Goal: Register for event/course

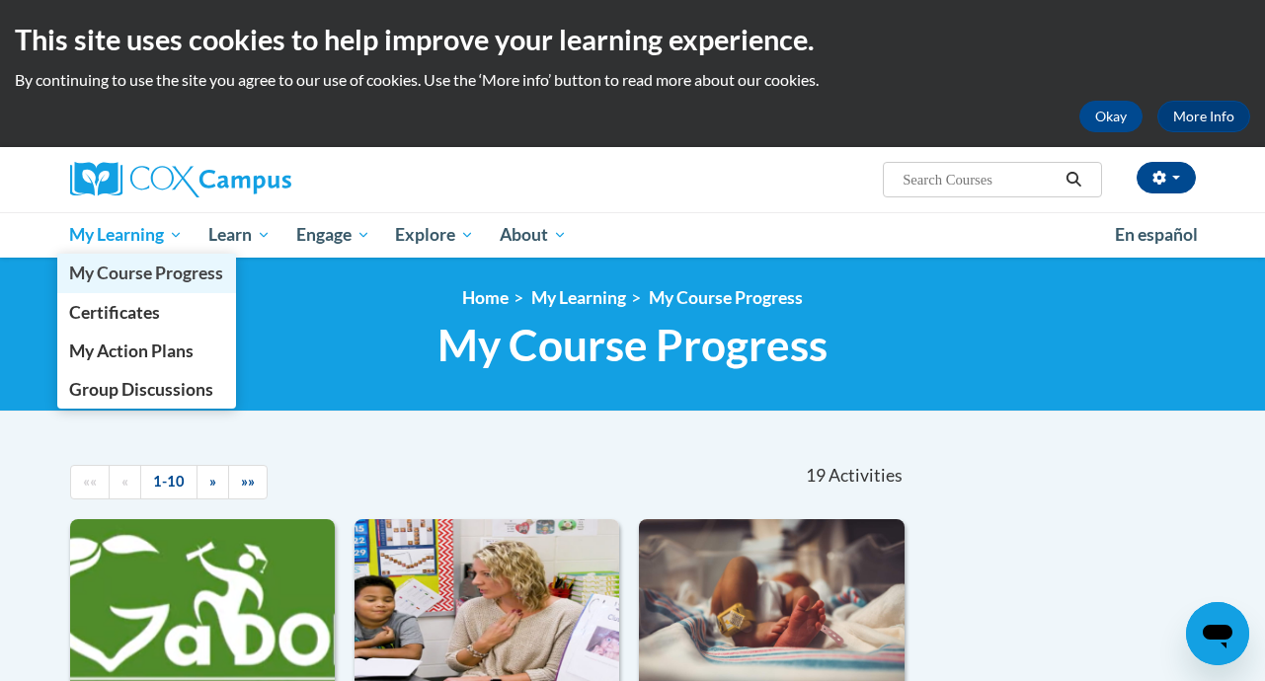
click at [111, 269] on span "My Course Progress" at bounding box center [146, 273] width 154 height 21
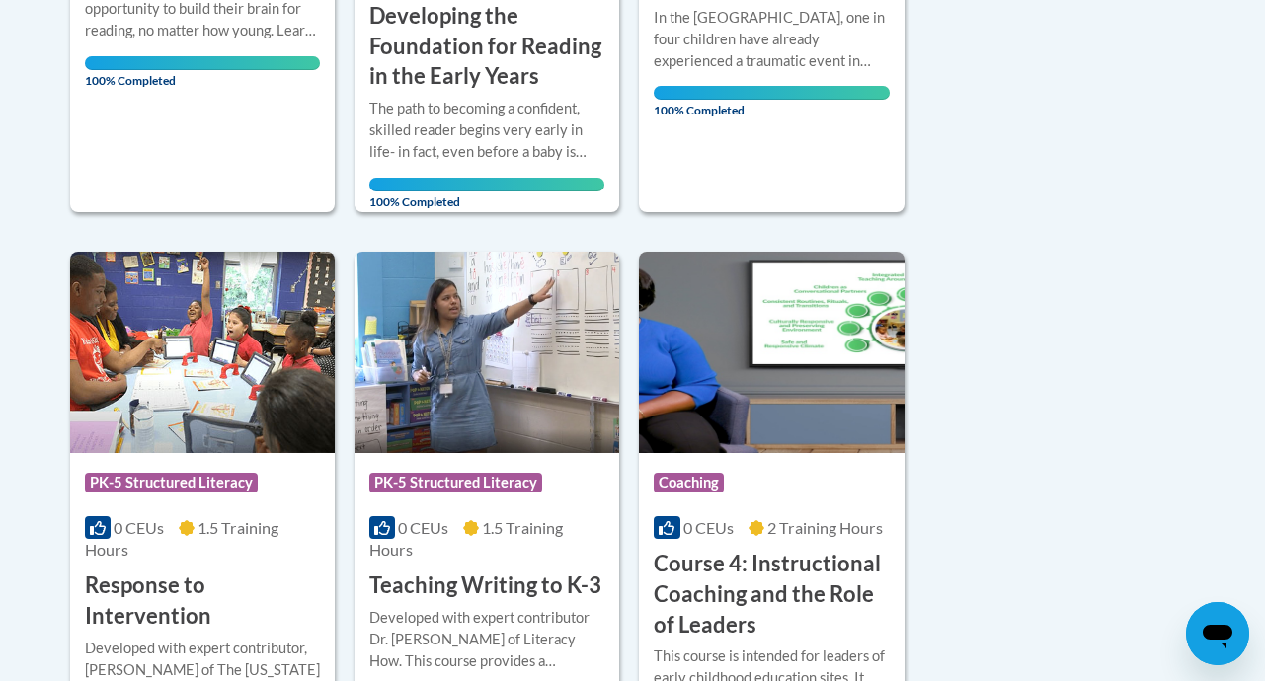
scroll to position [2014, 0]
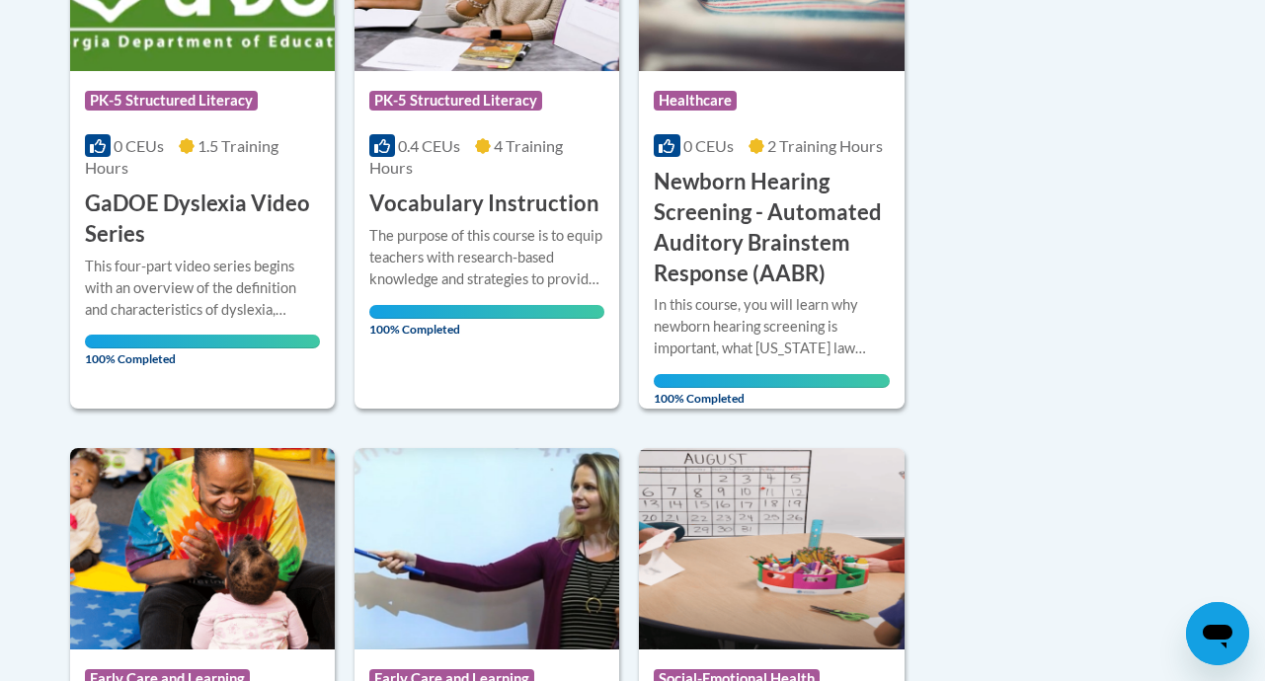
scroll to position [0, 0]
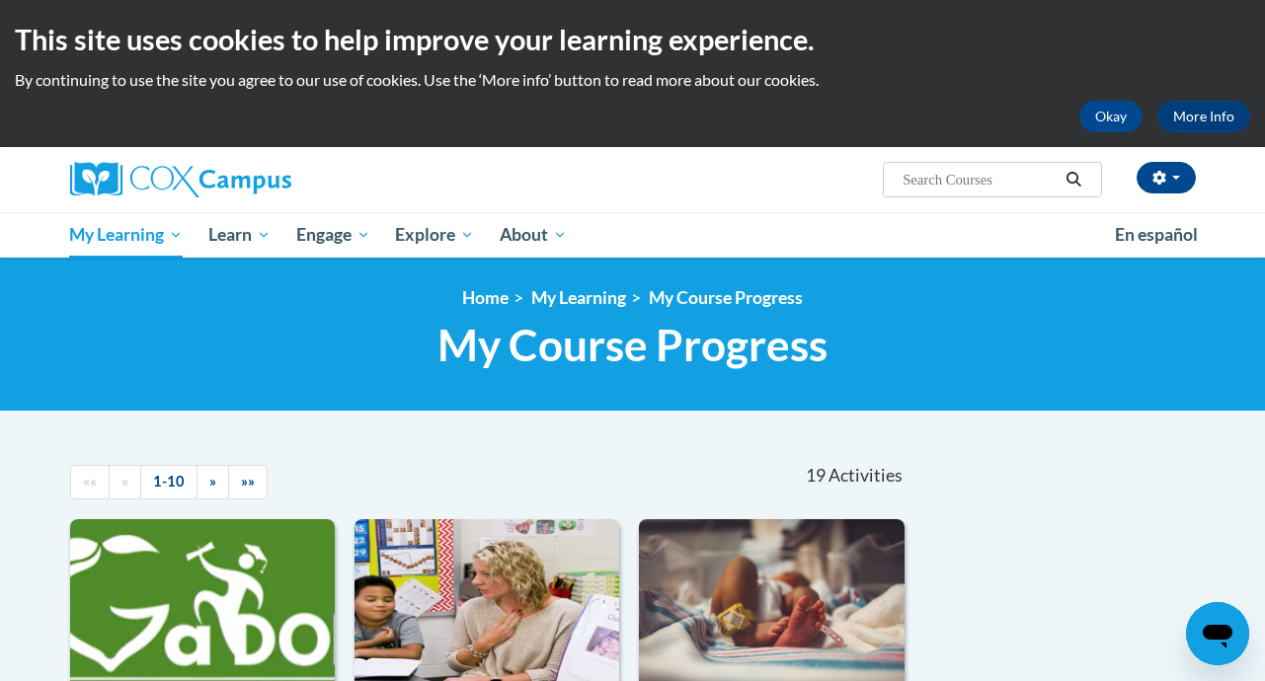
click at [993, 183] on input "Search..." at bounding box center [980, 180] width 158 height 24
type input "literacy andlanguage"
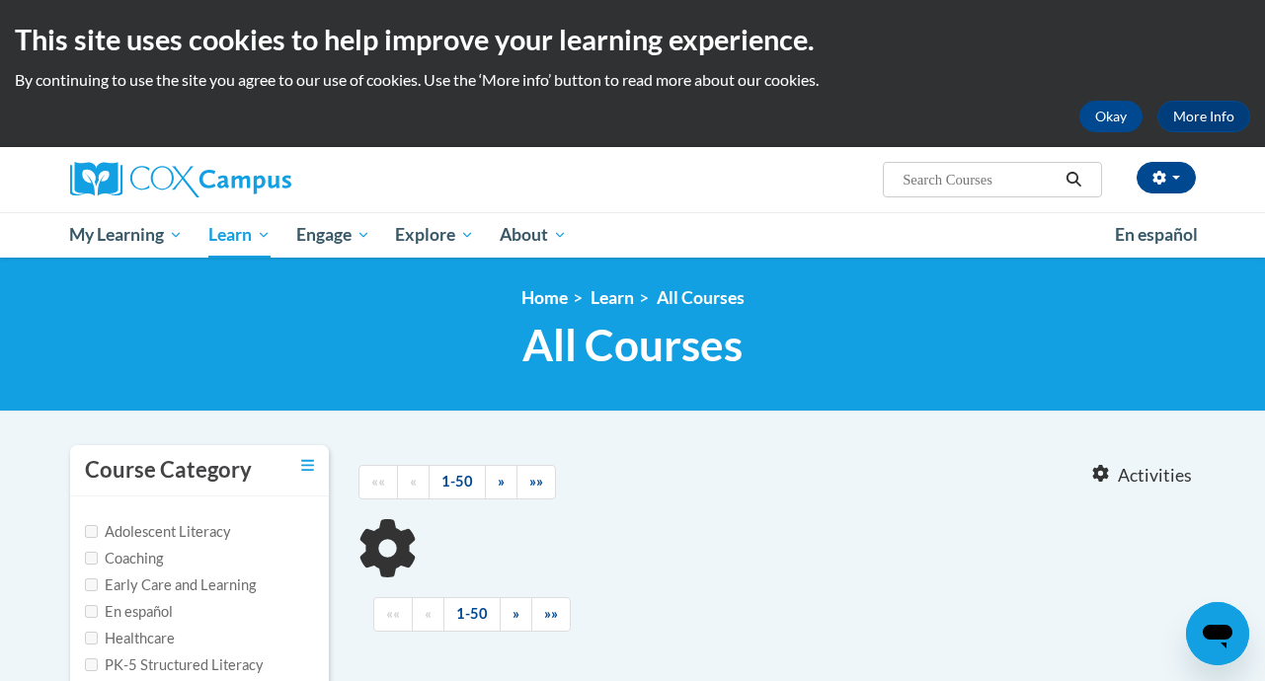
type input "literacy andlanguage"
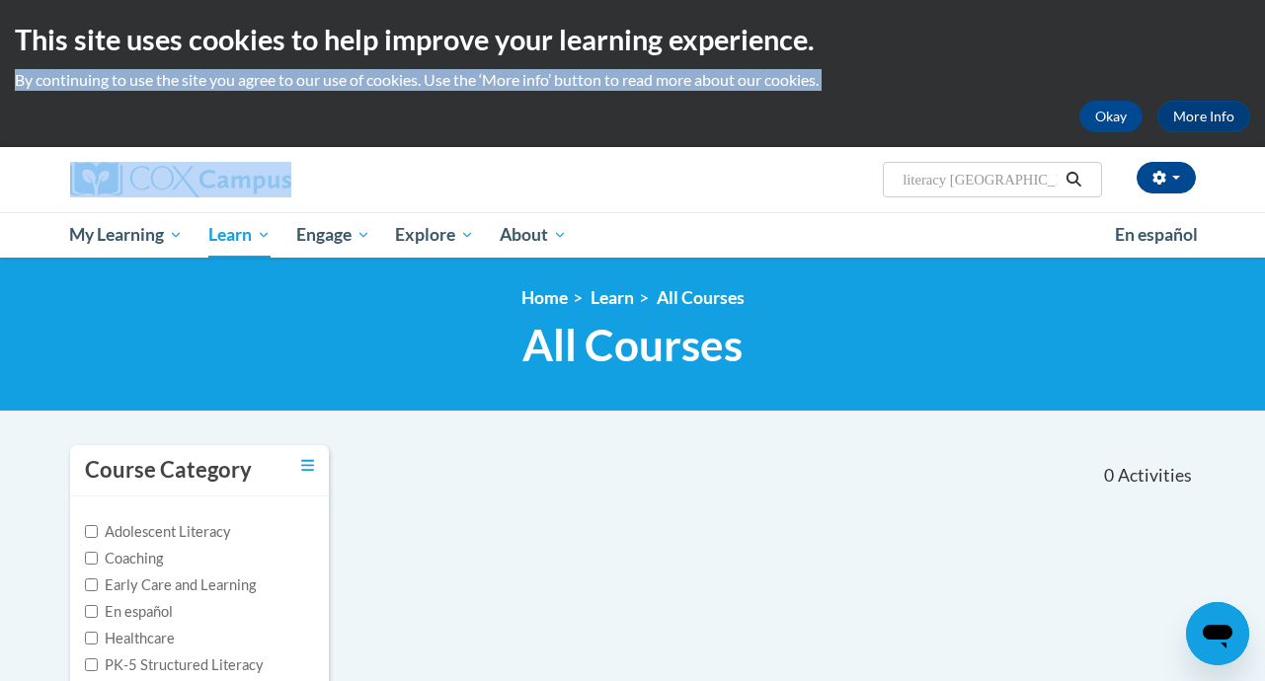
drag, startPoint x: 1264, startPoint y: 58, endPoint x: 1275, endPoint y: 115, distance: 57.3
click at [1264, 115] on html "This site uses cookies to help improve your learning experience. By continuing …" at bounding box center [632, 340] width 1265 height 681
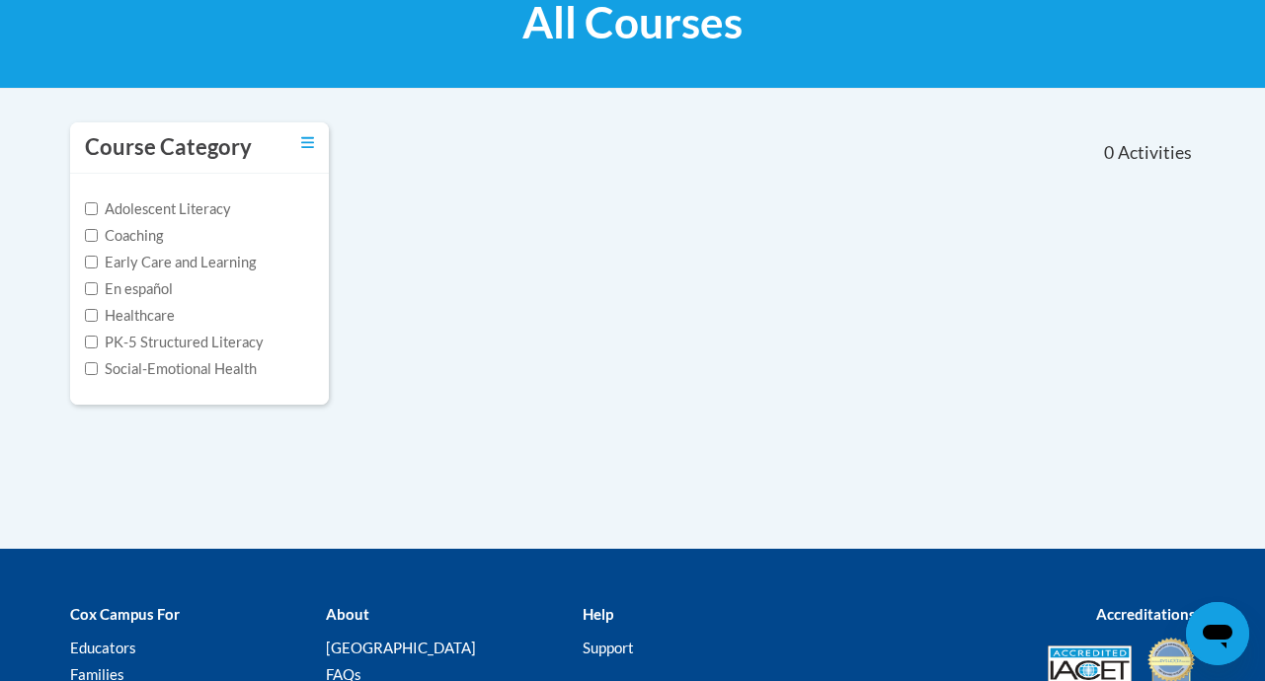
scroll to position [321, 0]
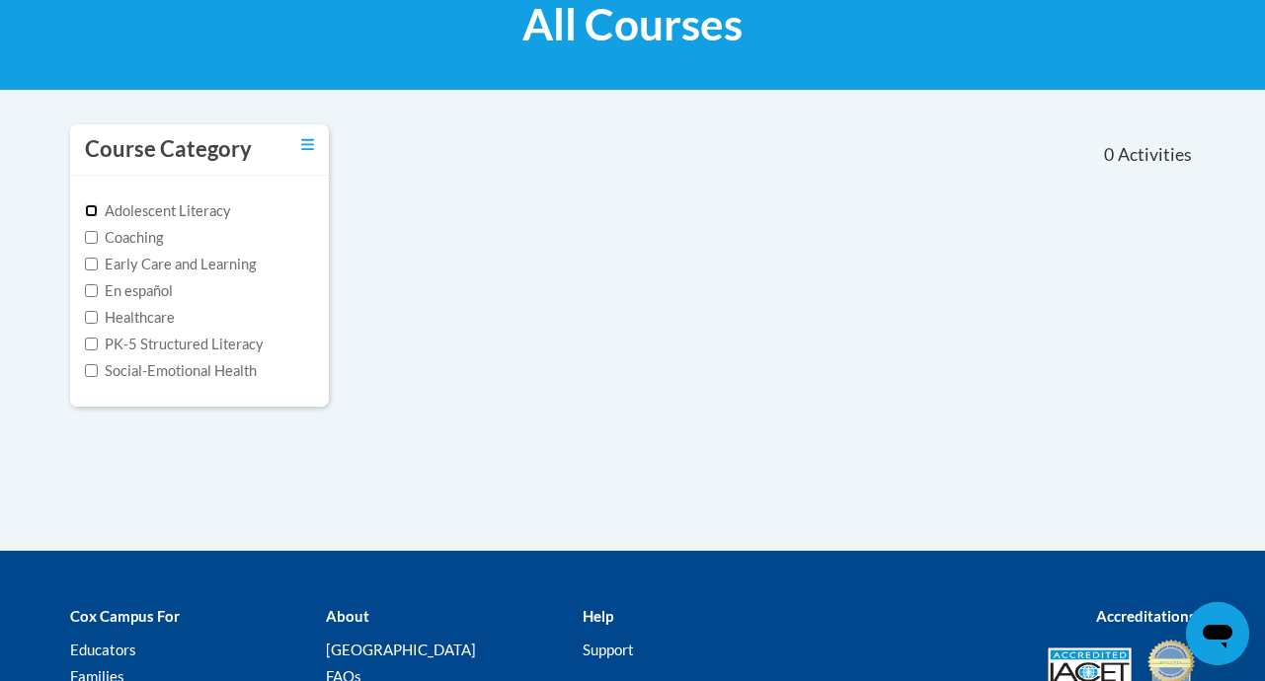
click at [85, 213] on input "Adolescent Literacy" at bounding box center [91, 210] width 13 height 13
checkbox input "true"
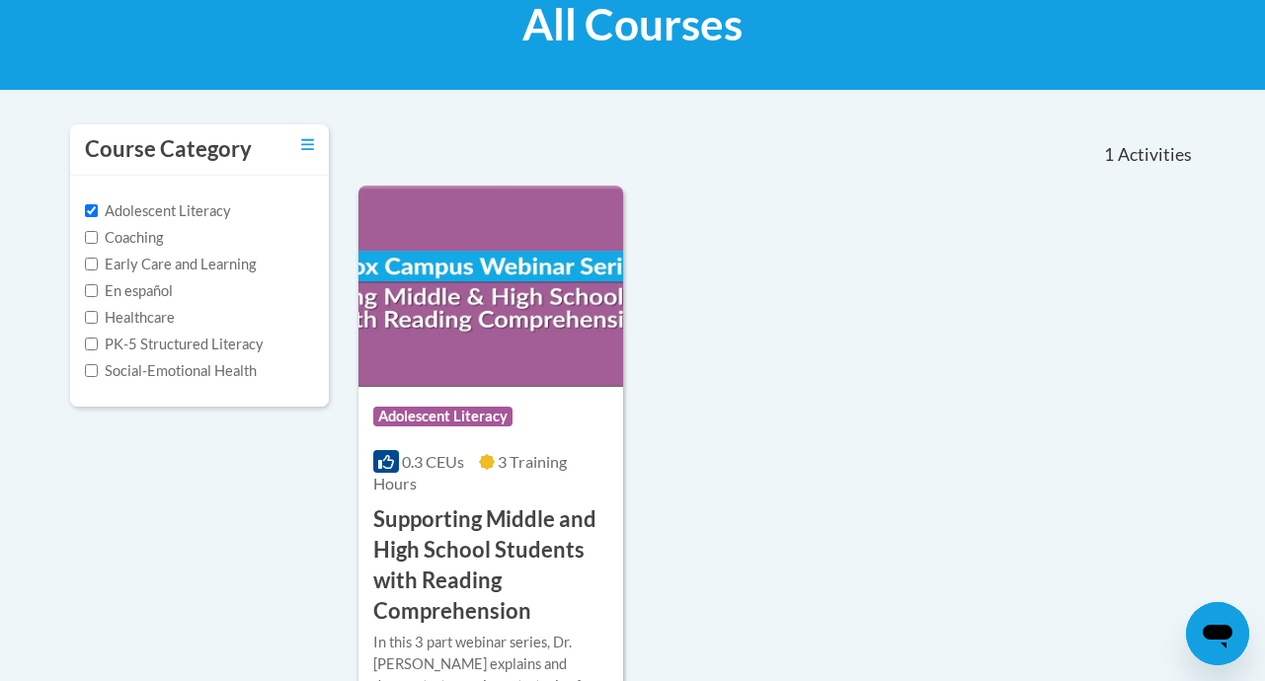
click at [793, 203] on div "Course Category: Adolescent Literacy 0.3 CEUs 3 Training Hours COURSE Supportin…" at bounding box center [776, 459] width 837 height 547
click at [476, 505] on h3 "Supporting Middle and High School Students with Reading Comprehension" at bounding box center [490, 565] width 235 height 121
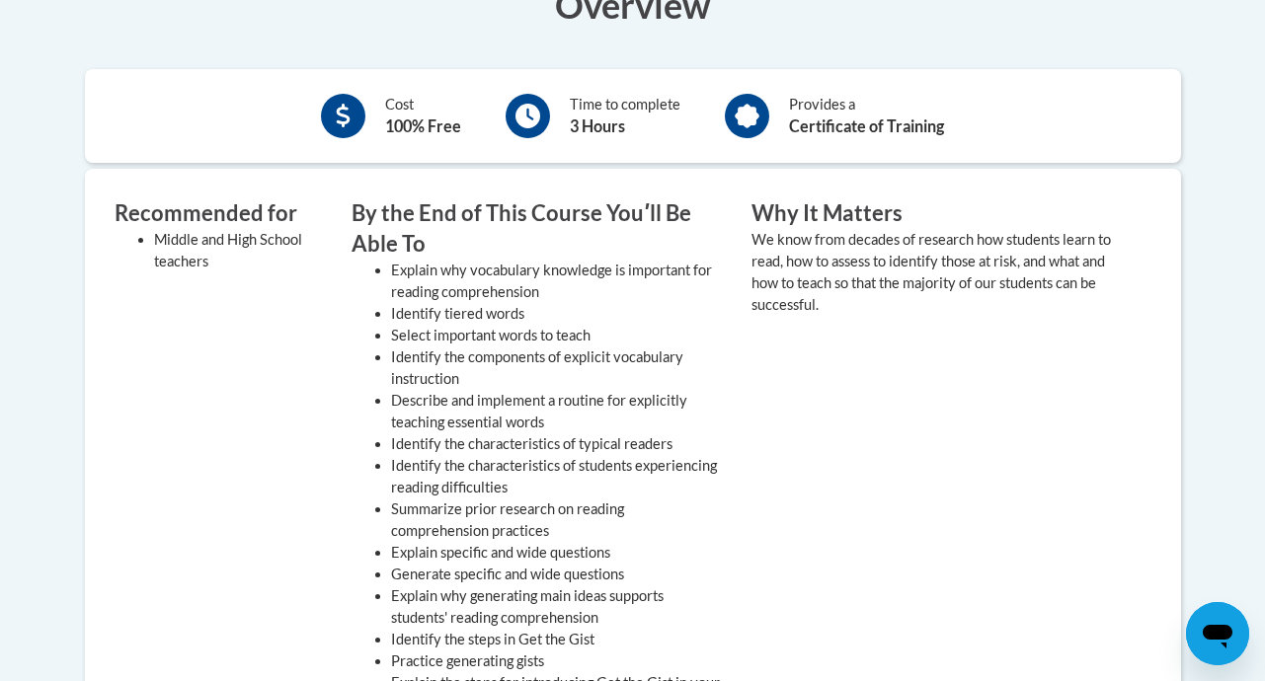
scroll to position [441, 0]
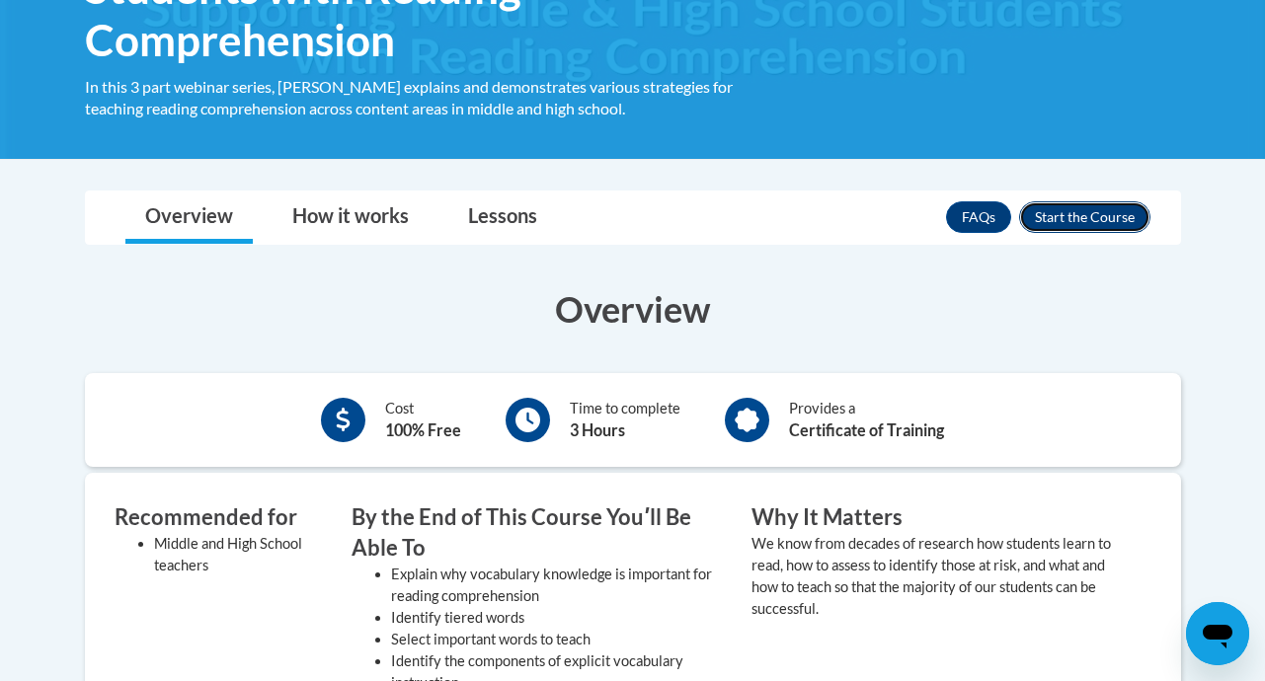
click at [1093, 213] on button "Enroll" at bounding box center [1084, 217] width 131 height 32
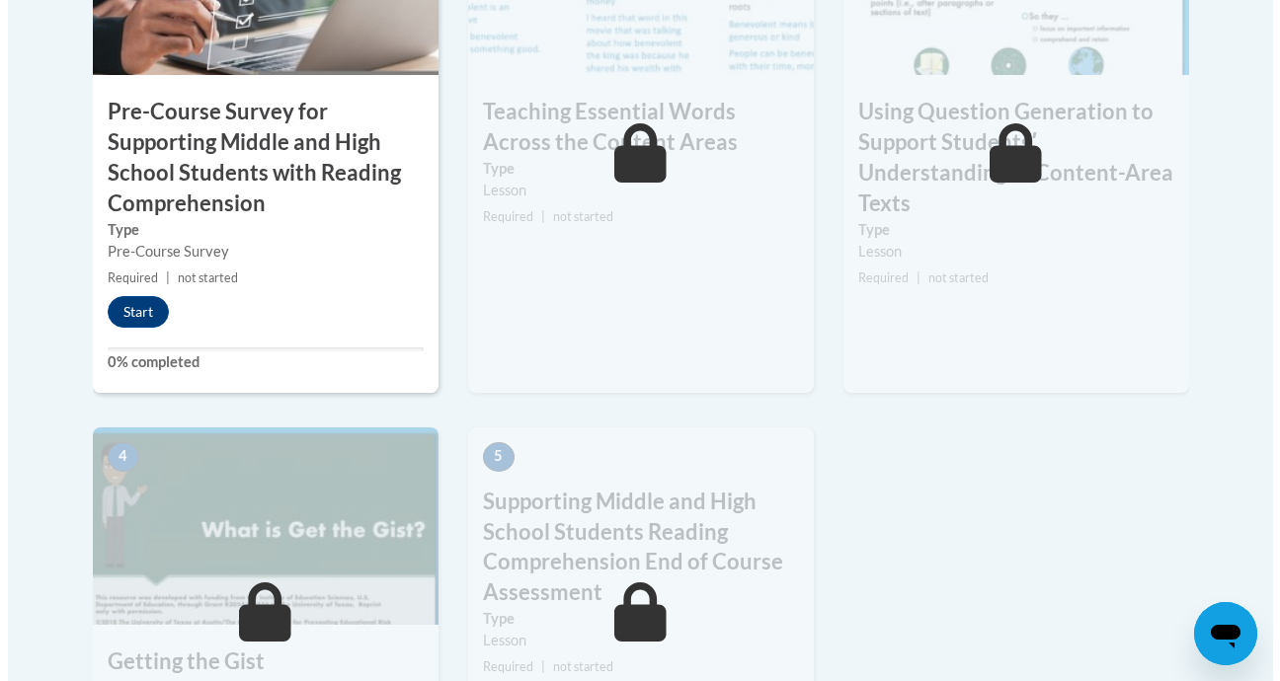
scroll to position [847, 0]
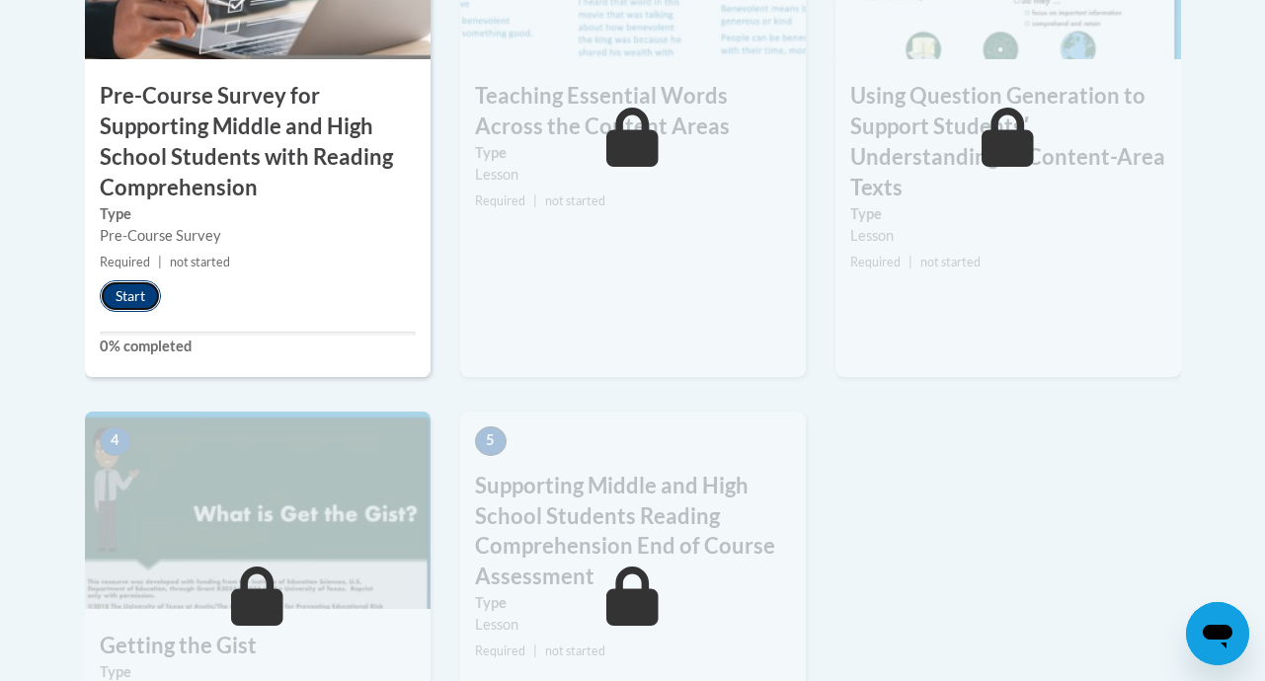
click at [100, 280] on button "Start" at bounding box center [130, 296] width 61 height 32
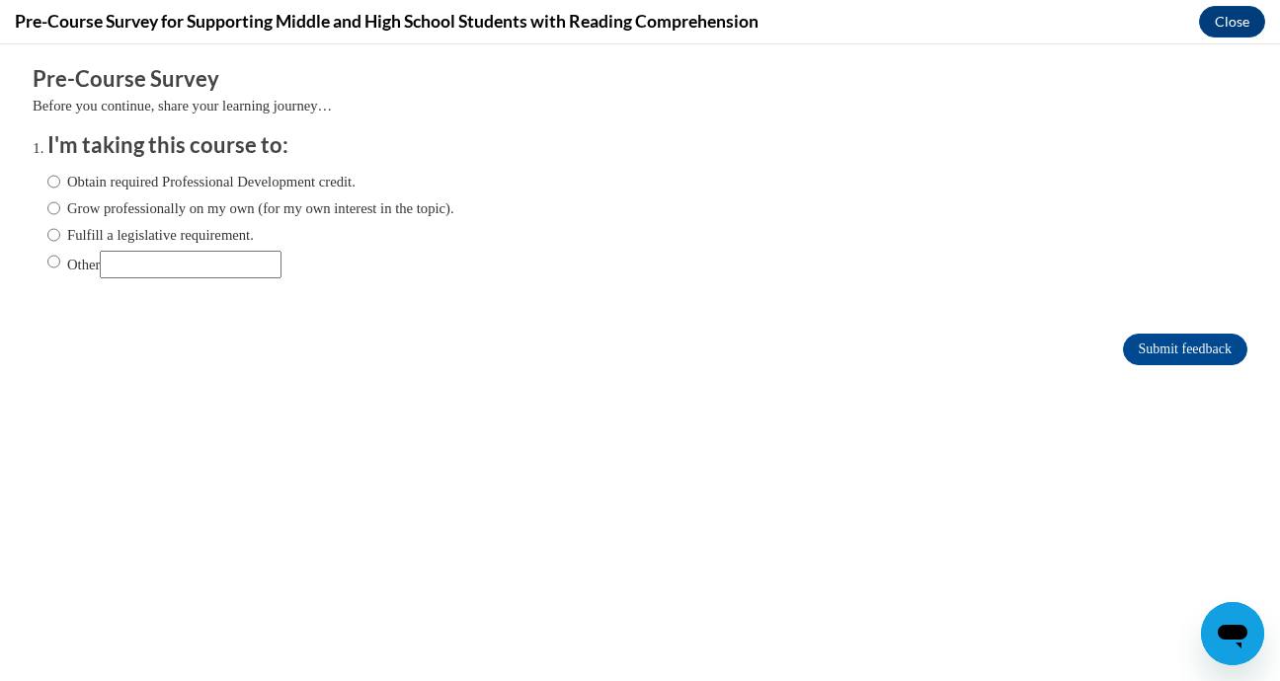
scroll to position [0, 0]
click at [47, 176] on input "Obtain required Professional Development credit." at bounding box center [53, 182] width 13 height 22
radio input "true"
click at [1126, 340] on input "Submit feedback" at bounding box center [1185, 350] width 124 height 32
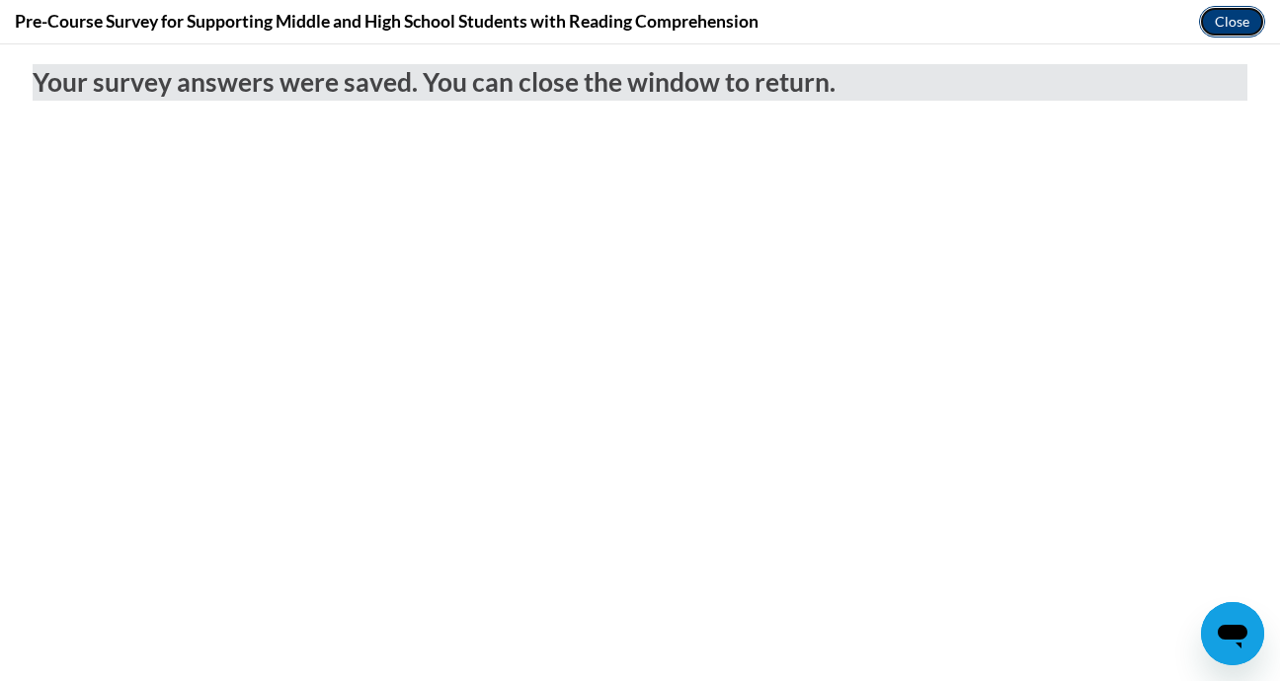
click at [1228, 32] on button "Close" at bounding box center [1232, 22] width 66 height 32
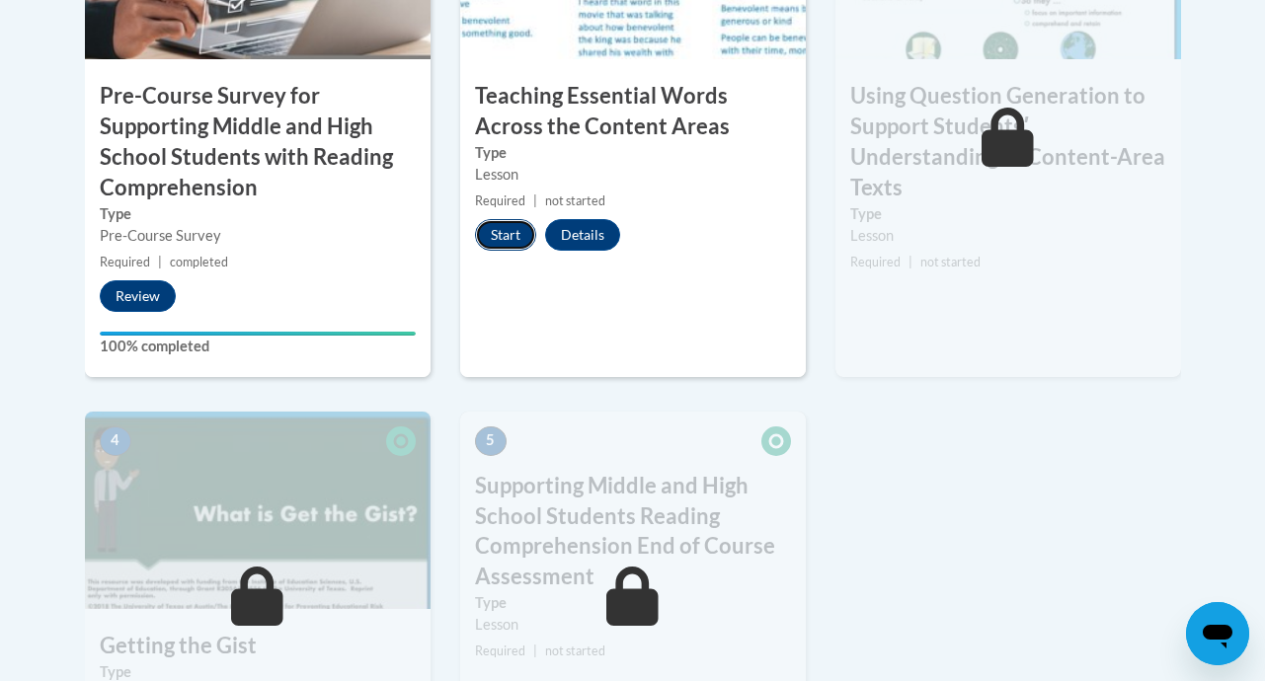
click at [499, 237] on button "Start" at bounding box center [505, 235] width 61 height 32
